Goal: Task Accomplishment & Management: Use online tool/utility

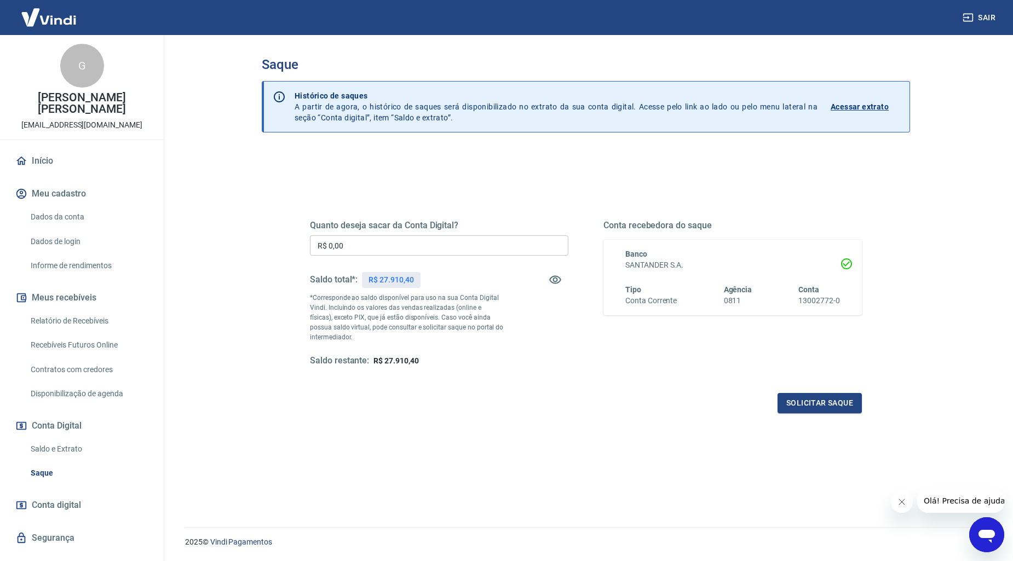
click at [403, 246] on input "R$ 0,00" at bounding box center [439, 245] width 258 height 20
type input "R$ 2.000,00"
click at [820, 405] on button "Solicitar saque" at bounding box center [819, 403] width 84 height 20
click at [839, 402] on button "Solicitar saque" at bounding box center [819, 403] width 84 height 20
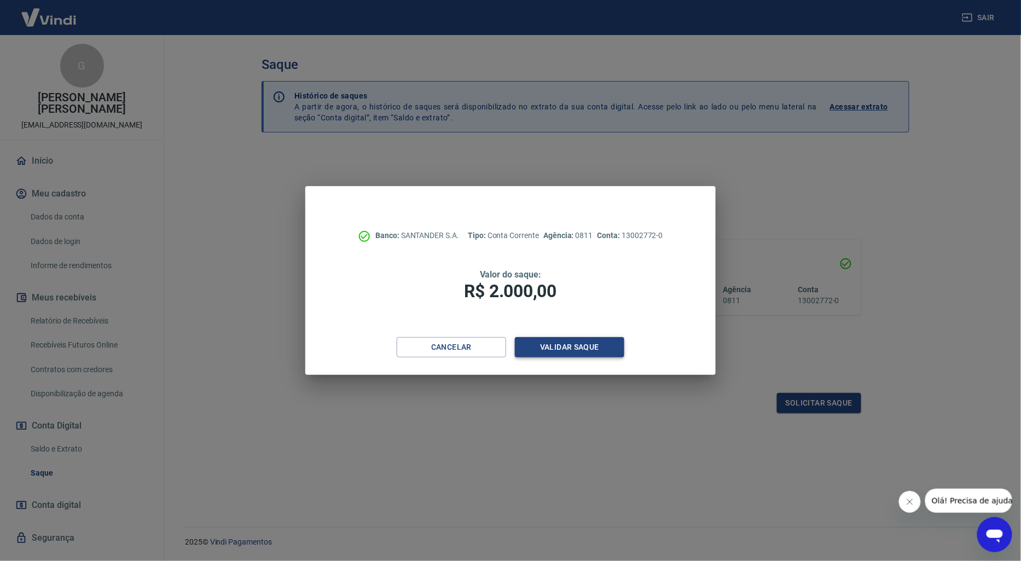
click at [544, 348] on button "Validar saque" at bounding box center [569, 347] width 109 height 20
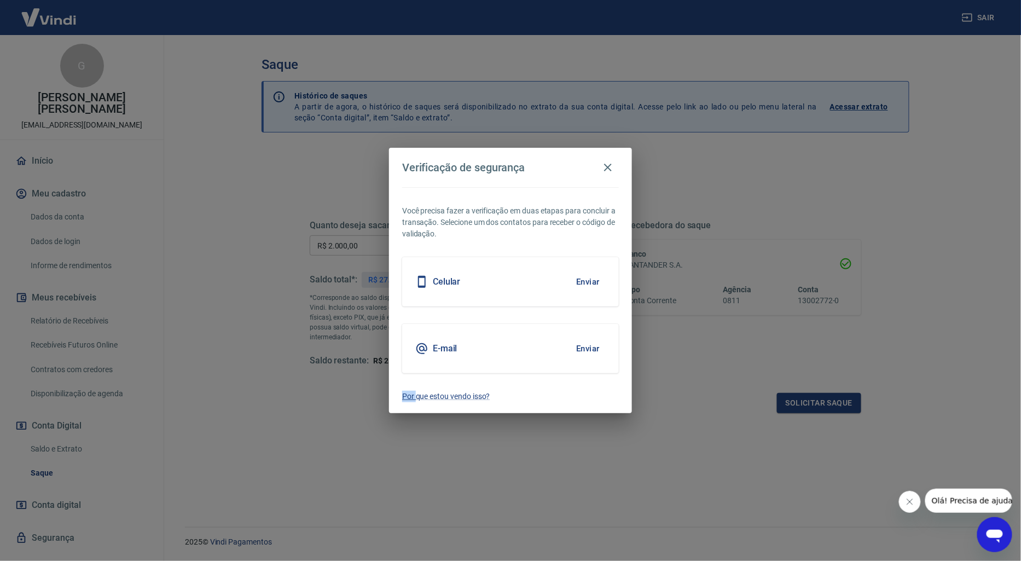
click at [590, 283] on button "Enviar" at bounding box center [588, 281] width 36 height 23
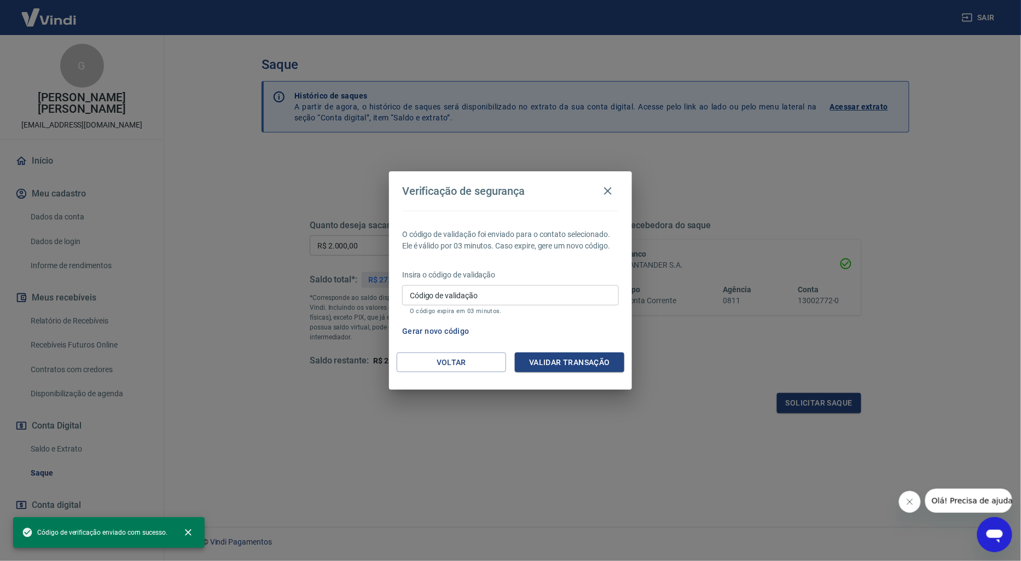
click at [519, 293] on input "Código de validação" at bounding box center [510, 295] width 217 height 20
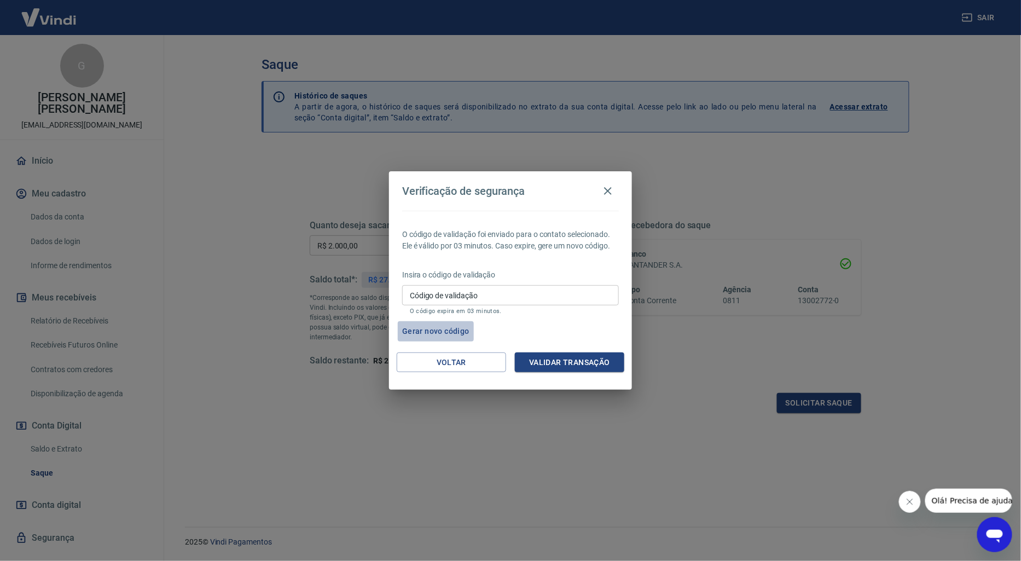
click at [442, 331] on button "Gerar novo código" at bounding box center [436, 331] width 76 height 20
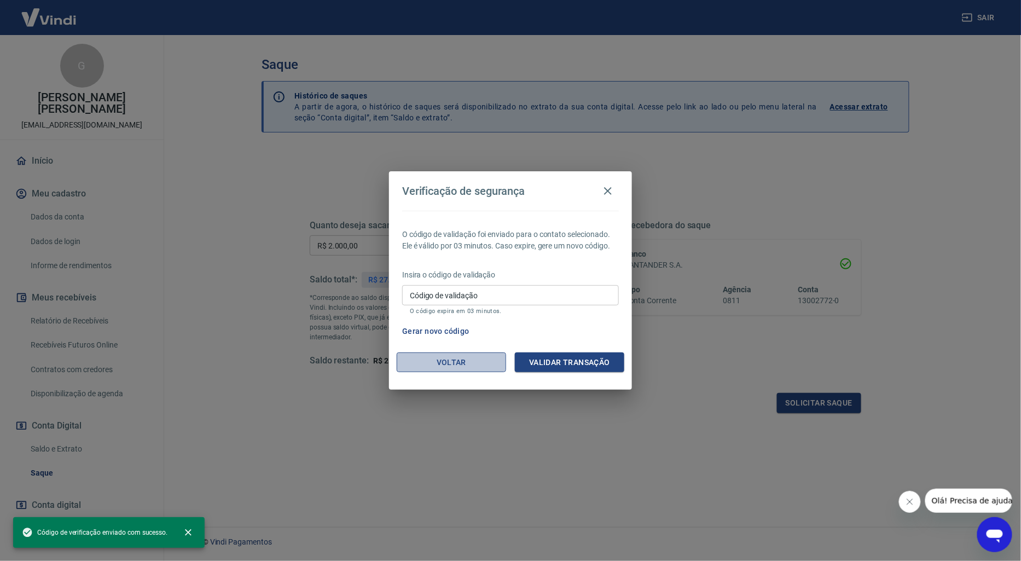
click at [456, 363] on button "Voltar" at bounding box center [451, 362] width 109 height 20
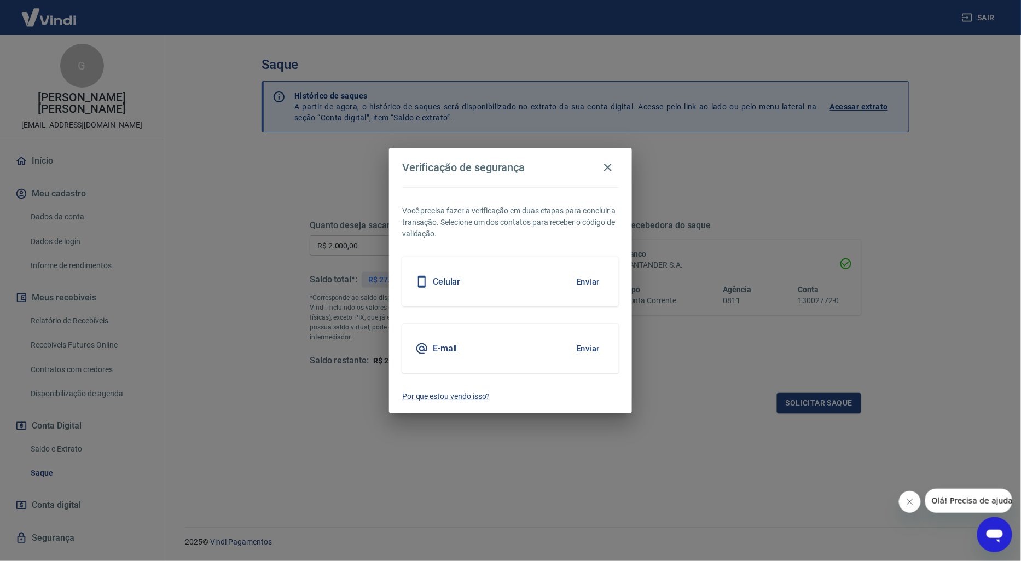
click at [588, 354] on button "Enviar" at bounding box center [588, 348] width 36 height 23
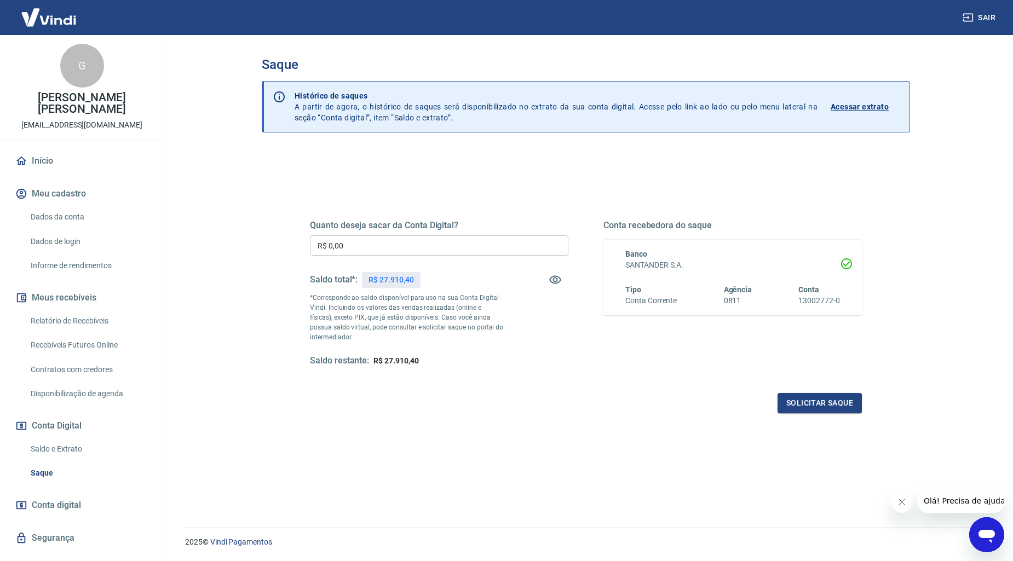
click at [391, 244] on input "R$ 0,00" at bounding box center [439, 245] width 258 height 20
type input "R$ 2.000,00"
click at [805, 400] on button "Solicitar saque" at bounding box center [819, 403] width 84 height 20
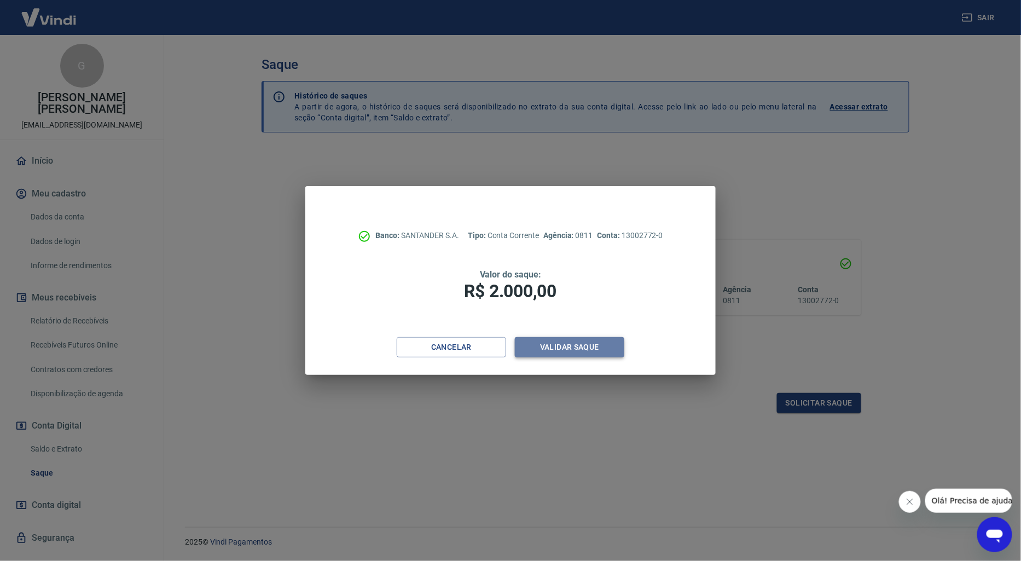
click at [592, 346] on button "Validar saque" at bounding box center [569, 347] width 109 height 20
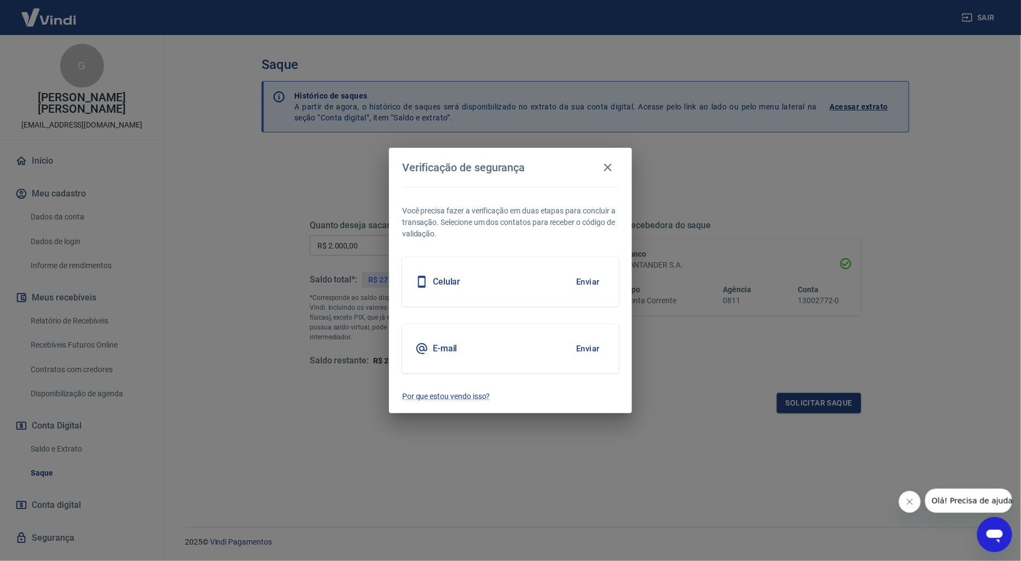
click at [588, 348] on body "Sair G Guilherme de Castro Adriano Sergio amorellaonline@gmail.com Início Meu c…" at bounding box center [510, 280] width 1021 height 561
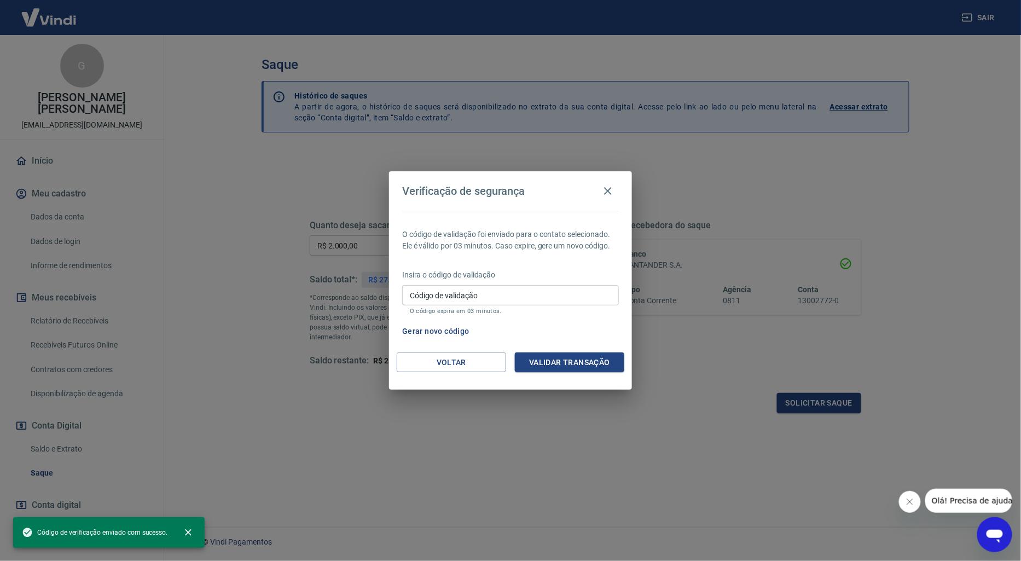
click at [493, 294] on input "Código de validação" at bounding box center [510, 295] width 217 height 20
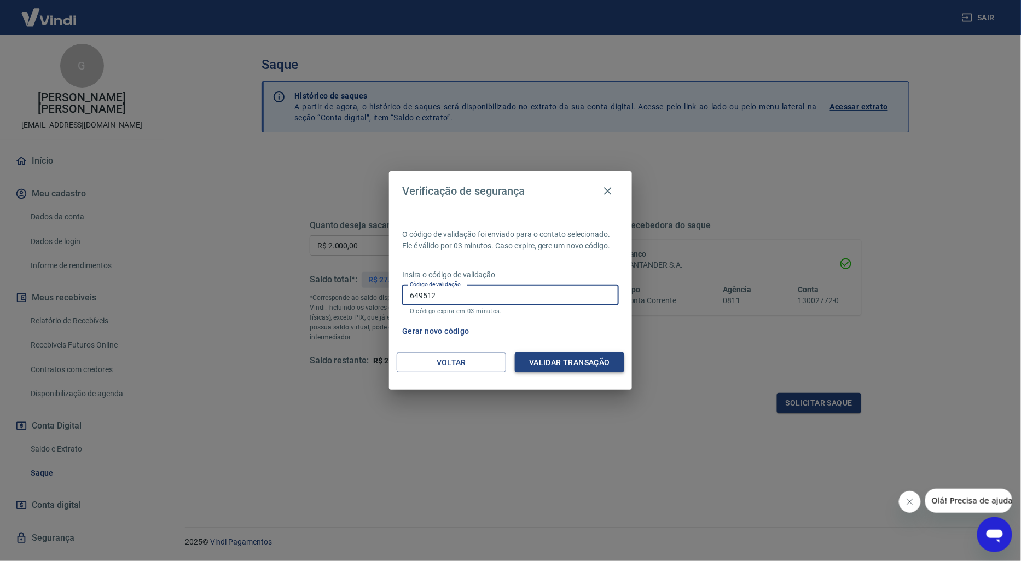
type input "649512"
click at [575, 357] on button "Validar transação" at bounding box center [569, 362] width 109 height 20
click at [575, 357] on div "Validar transação" at bounding box center [569, 362] width 109 height 20
